Goal: Task Accomplishment & Management: Use online tool/utility

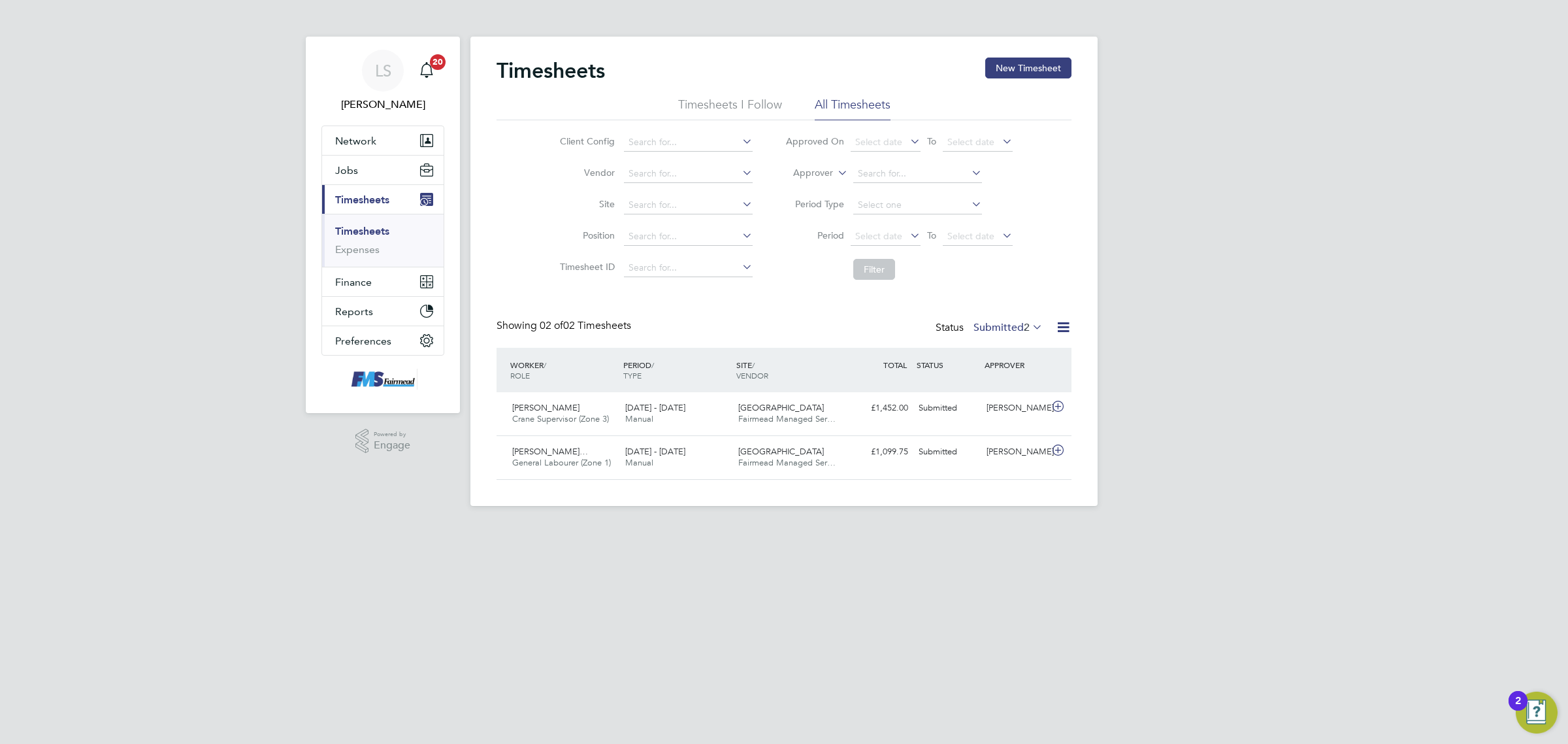
scroll to position [33, 113]
click at [364, 227] on link "Timesheets" at bounding box center [362, 231] width 54 height 12
click at [1042, 67] on button "New Timesheet" at bounding box center [1028, 67] width 86 height 21
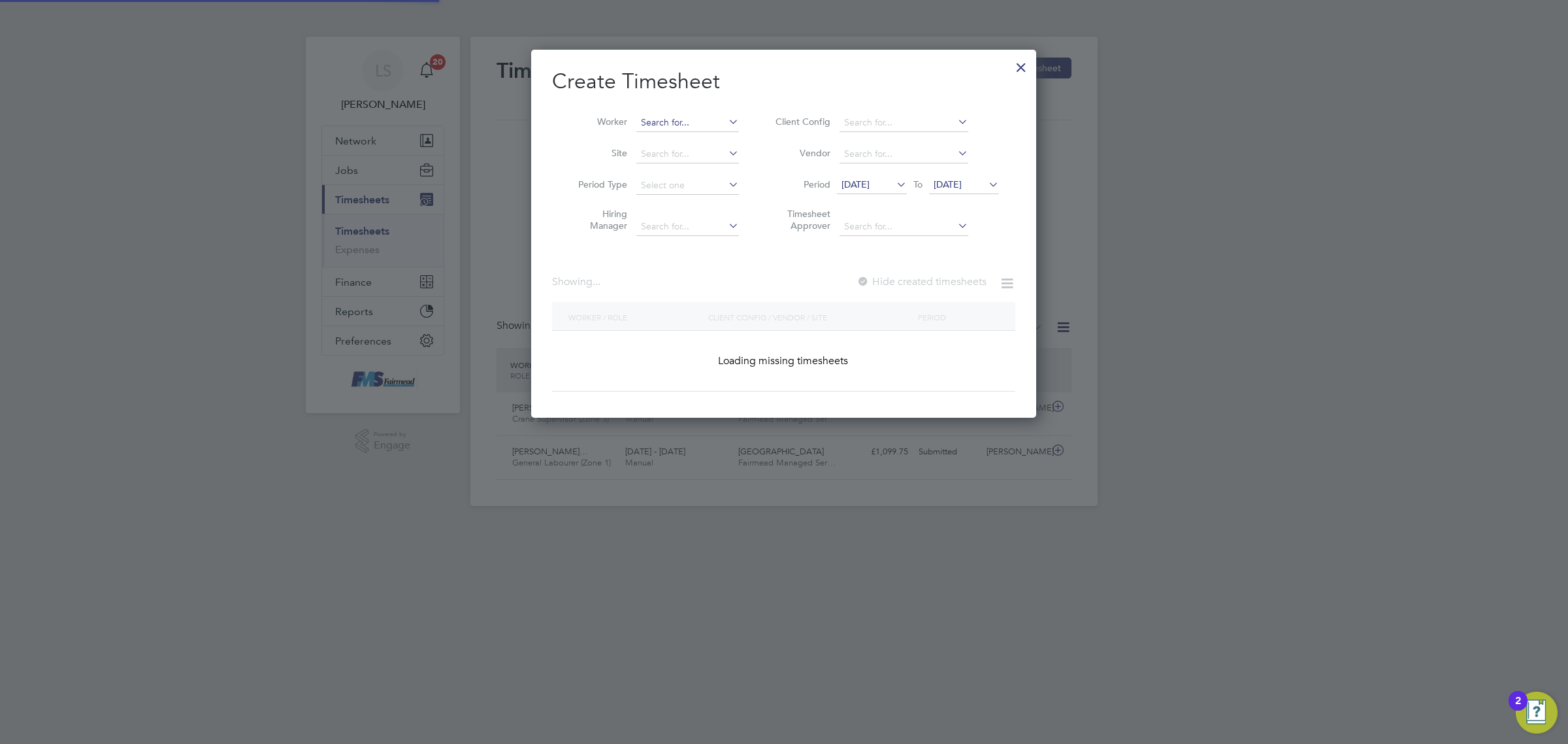
scroll to position [1432, 505]
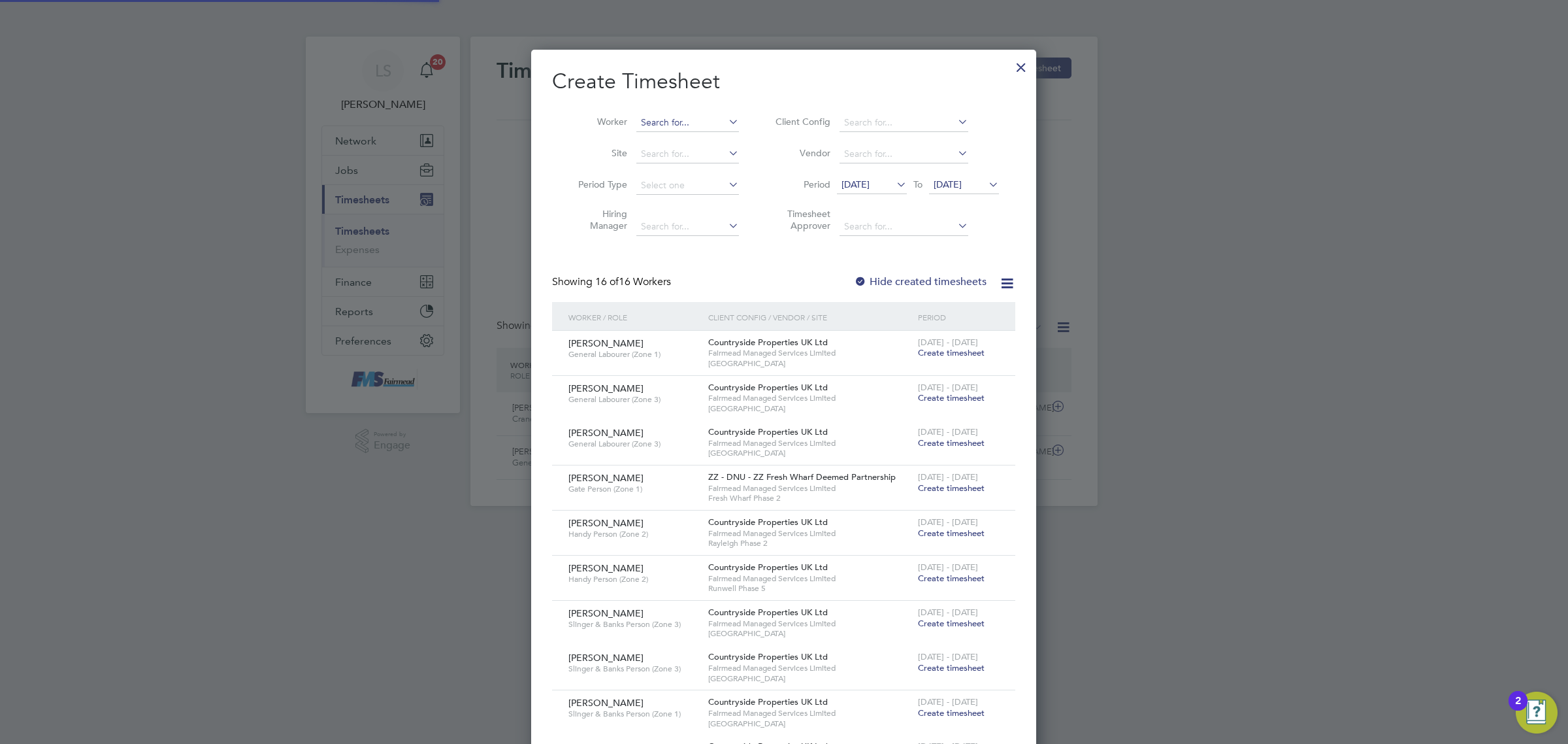
click at [699, 117] on input at bounding box center [687, 122] width 103 height 18
click at [690, 139] on li "[PERSON_NAME]" at bounding box center [693, 140] width 116 height 17
type input "[PERSON_NAME]"
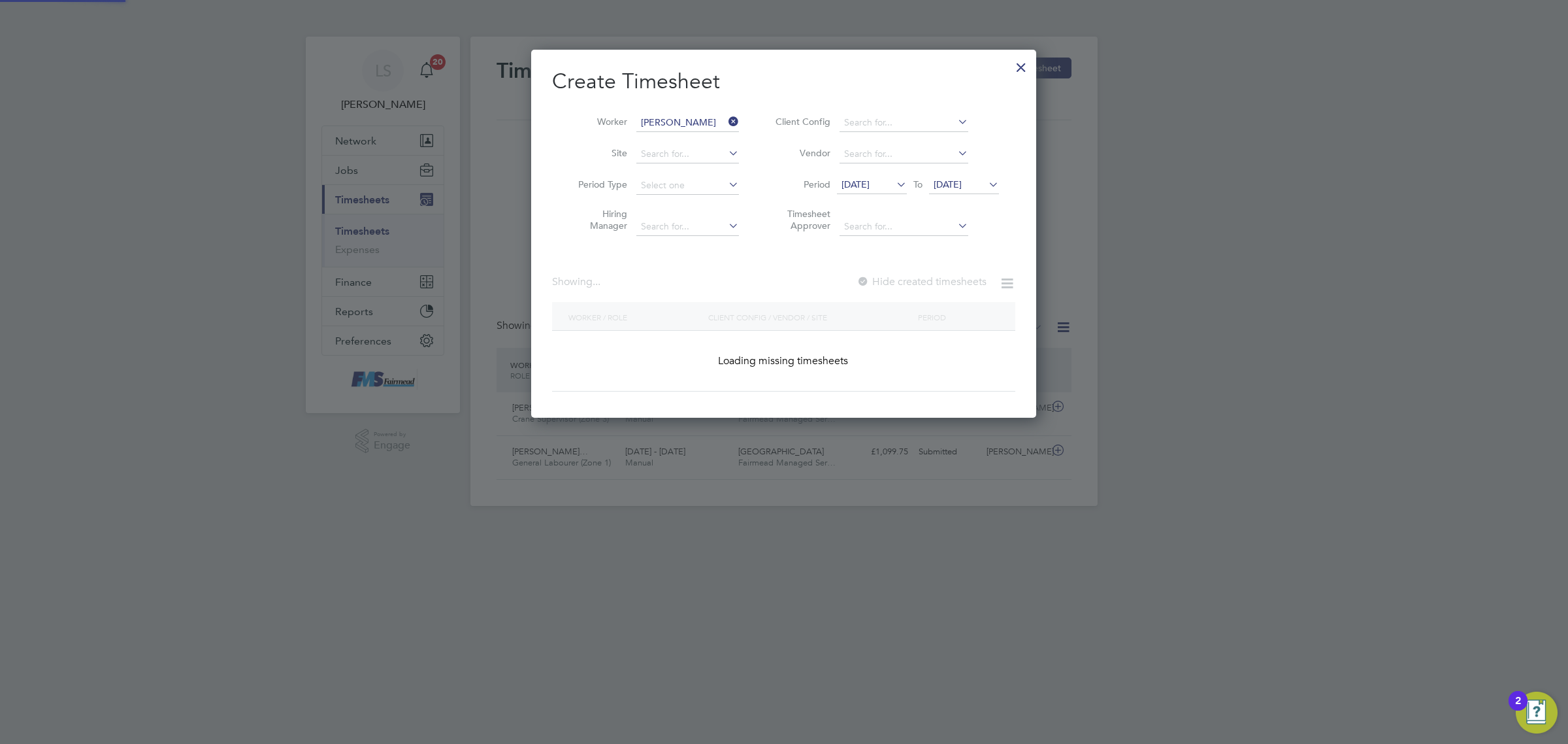
scroll to position [367, 505]
click at [932, 277] on label "Hide created timesheets" at bounding box center [920, 282] width 133 height 13
click at [962, 181] on span "[DATE]" at bounding box center [947, 184] width 28 height 11
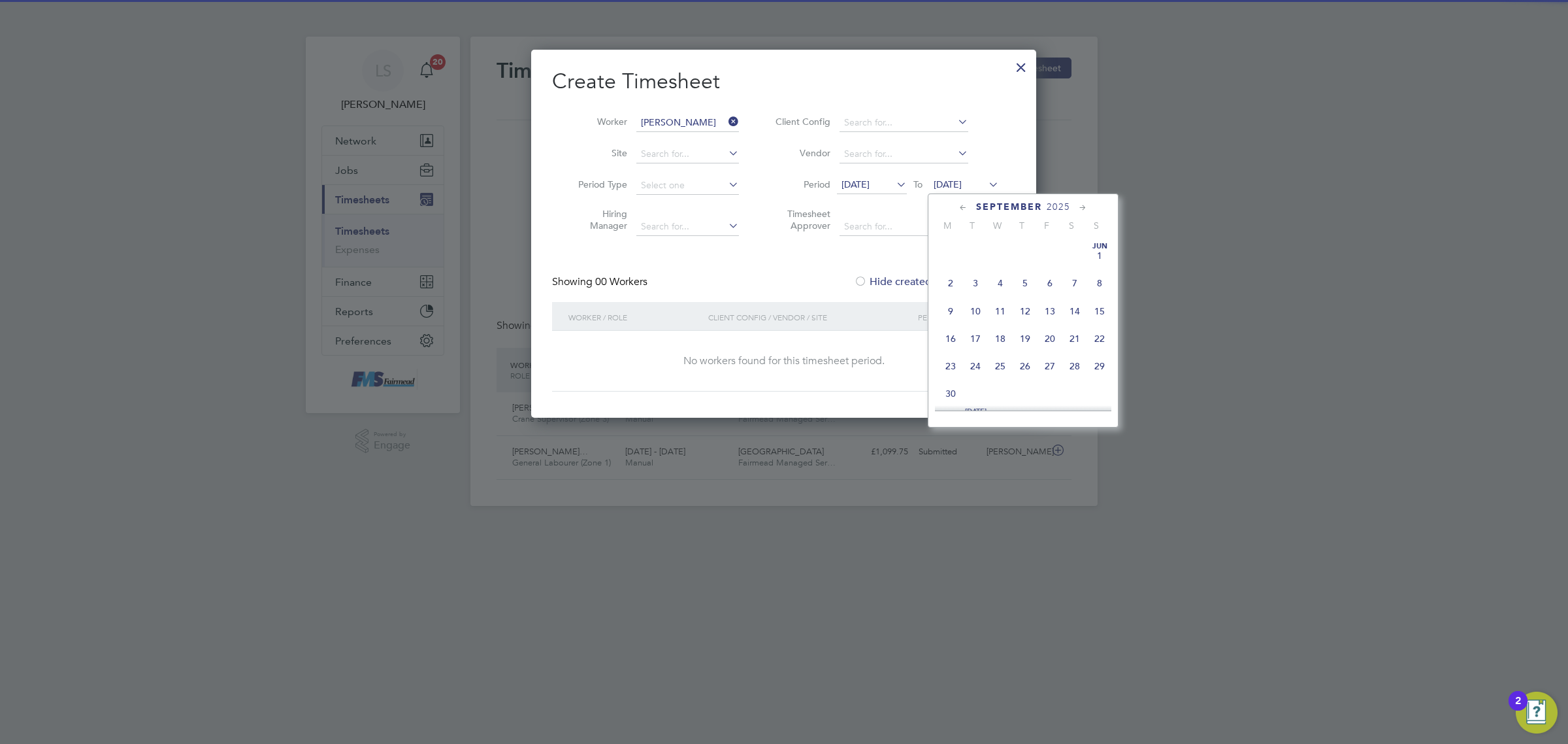
scroll to position [458, 0]
click at [1098, 306] on span "21" at bounding box center [1099, 294] width 25 height 25
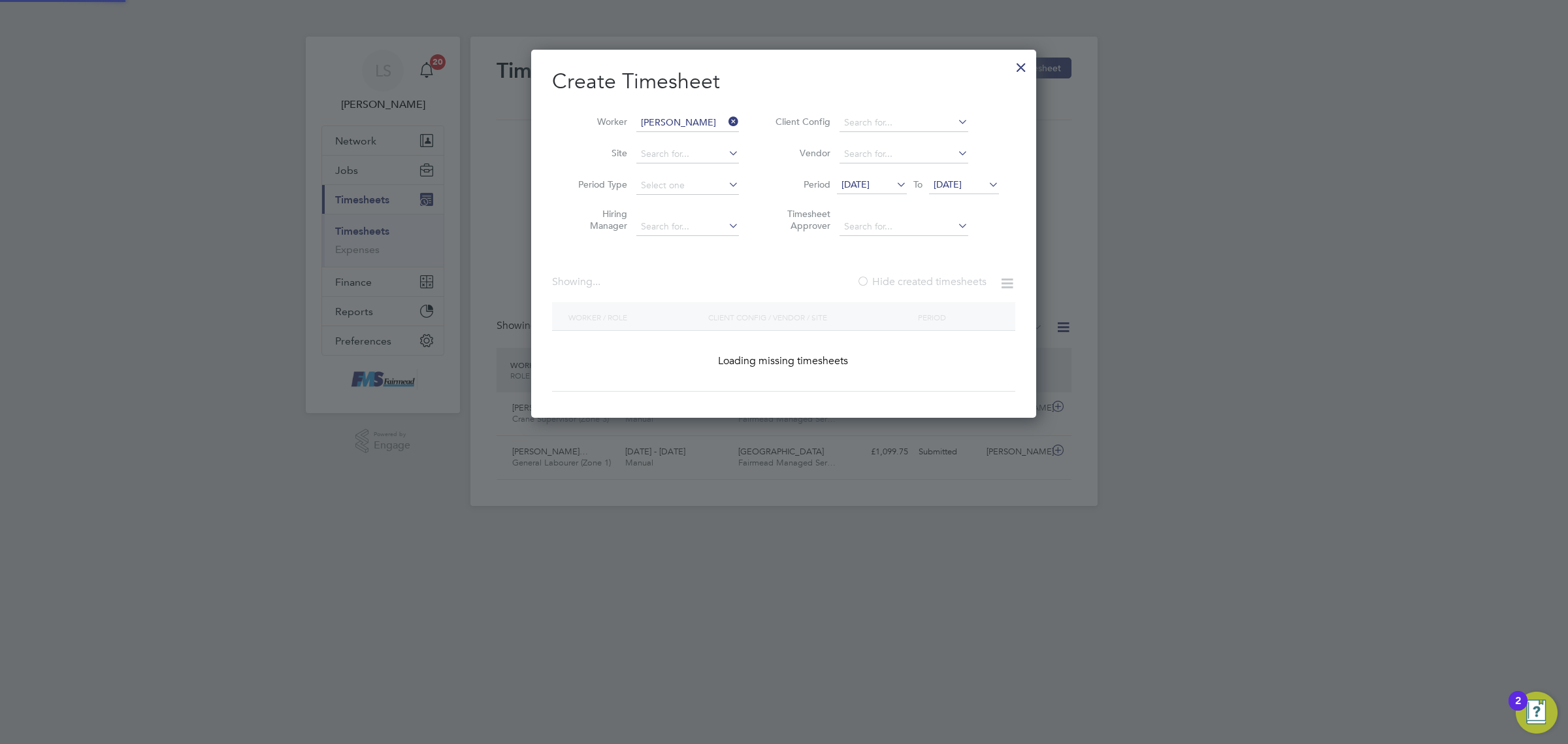
scroll to position [353, 505]
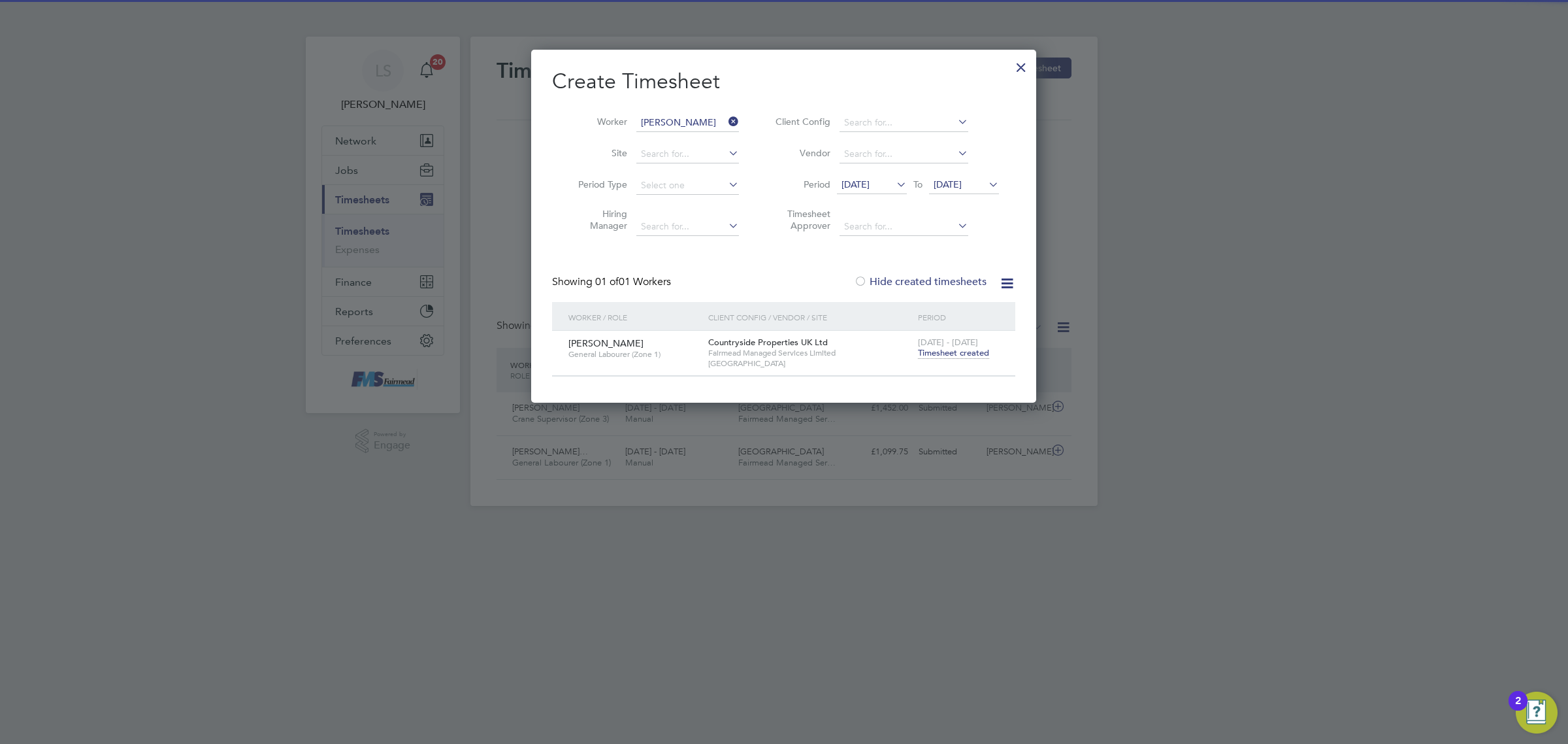
click at [944, 365] on div "[PERSON_NAME] General Labourer (Zone 1) Countryside Properties UK Ltd [GEOGRAPH…" at bounding box center [784, 353] width 463 height 44
click at [947, 354] on span "Timesheet created" at bounding box center [953, 353] width 71 height 11
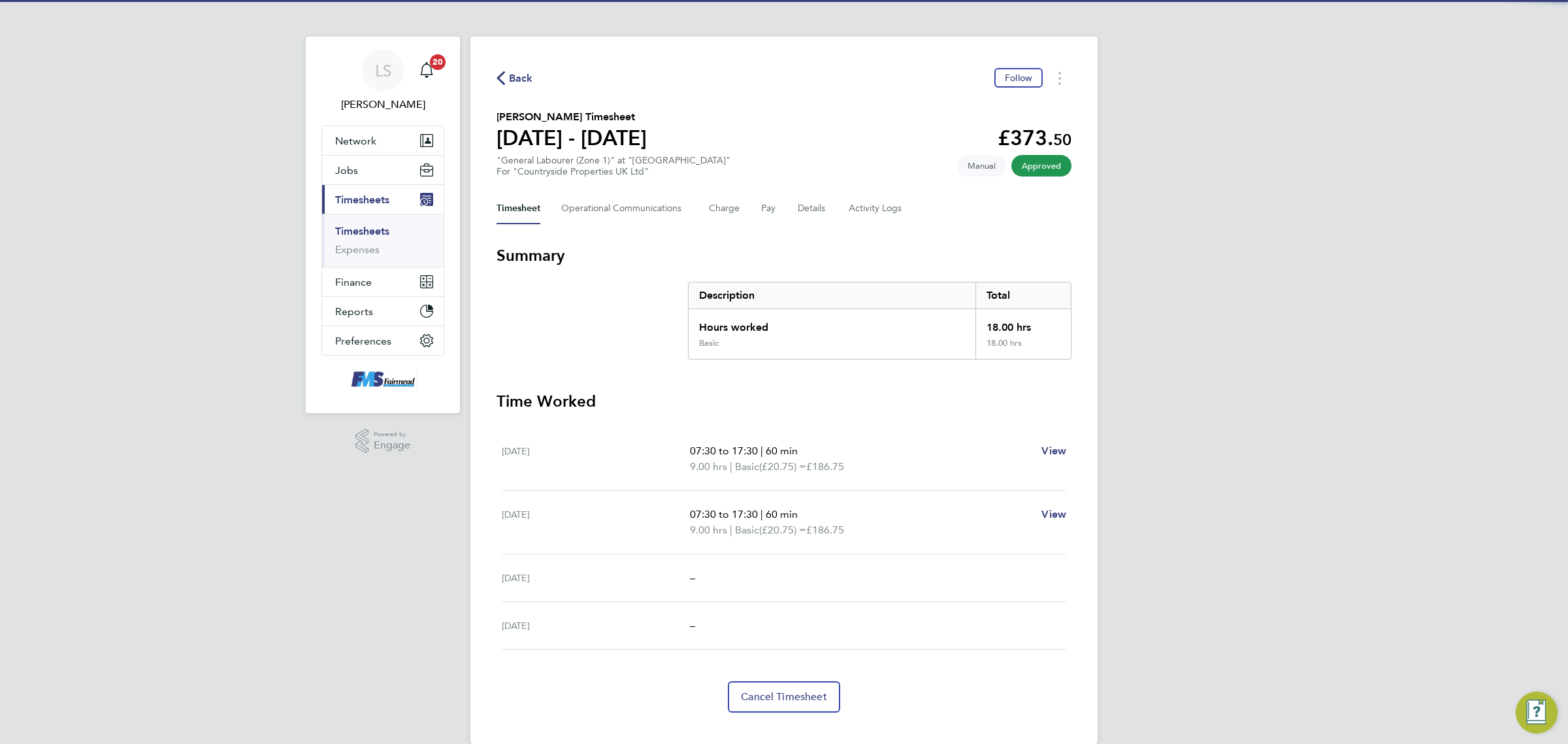
click at [860, 191] on div "Back Follow [PERSON_NAME] Timesheet [DATE] - [DATE] £373. 50 "General Labourer …" at bounding box center [784, 390] width 627 height 707
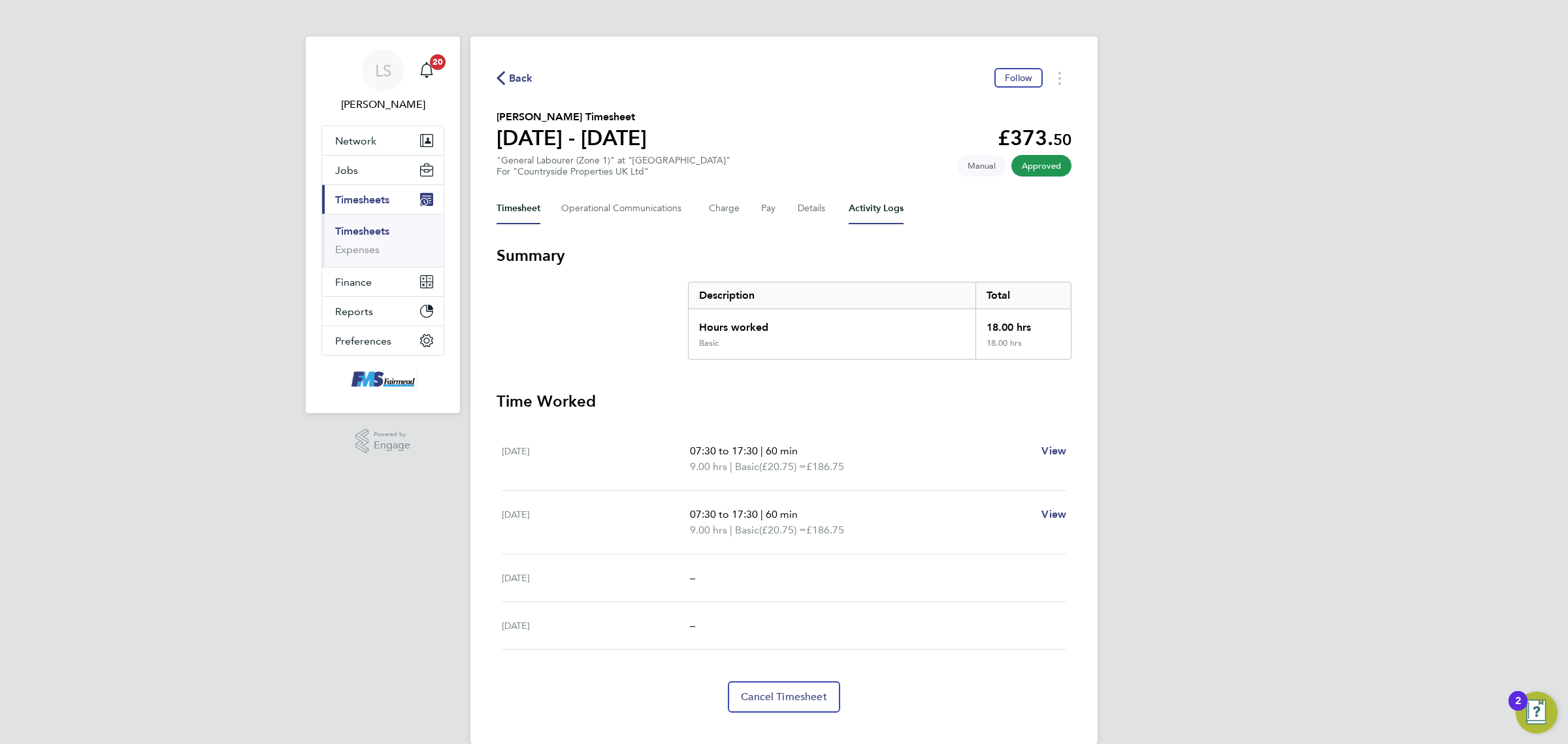
click at [868, 204] on Logs-tab "Activity Logs" at bounding box center [876, 209] width 55 height 31
